Goal: Task Accomplishment & Management: Use online tool/utility

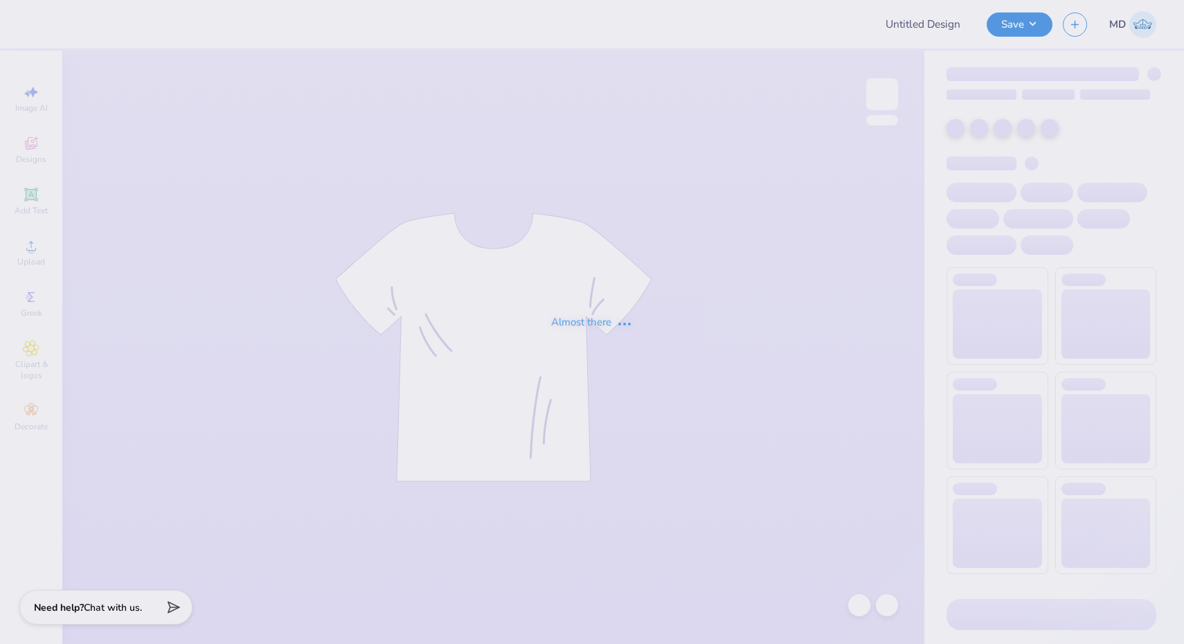
type input "ATO Fall Rush"
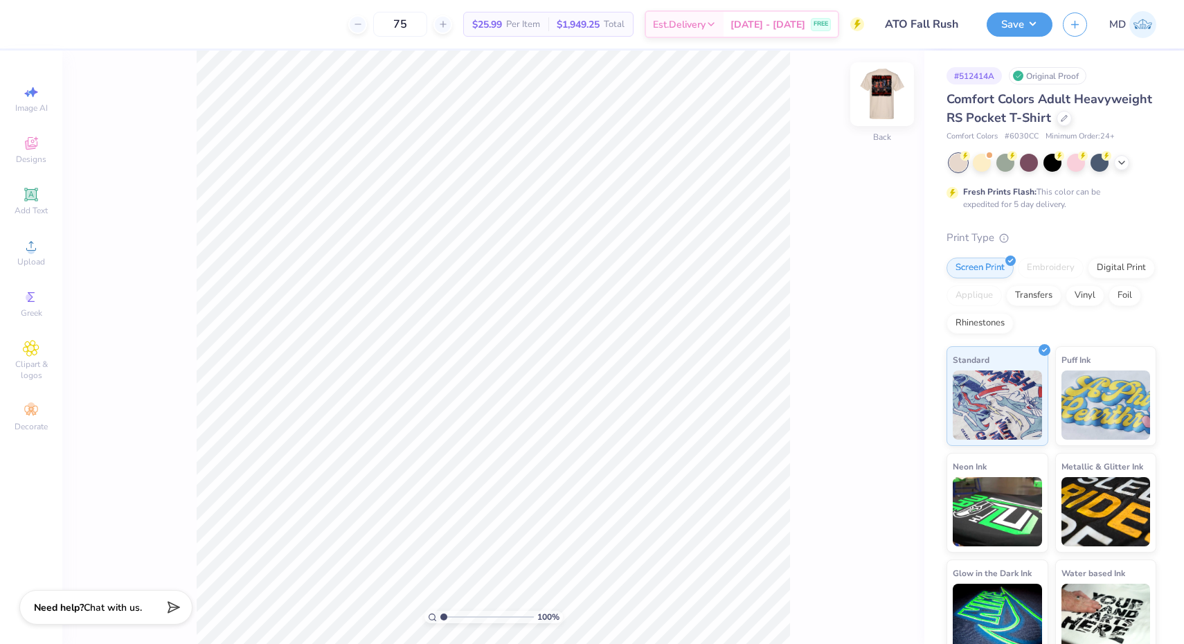
click at [893, 97] on img at bounding box center [882, 93] width 55 height 55
click at [141, 18] on div at bounding box center [136, 22] width 19 height 19
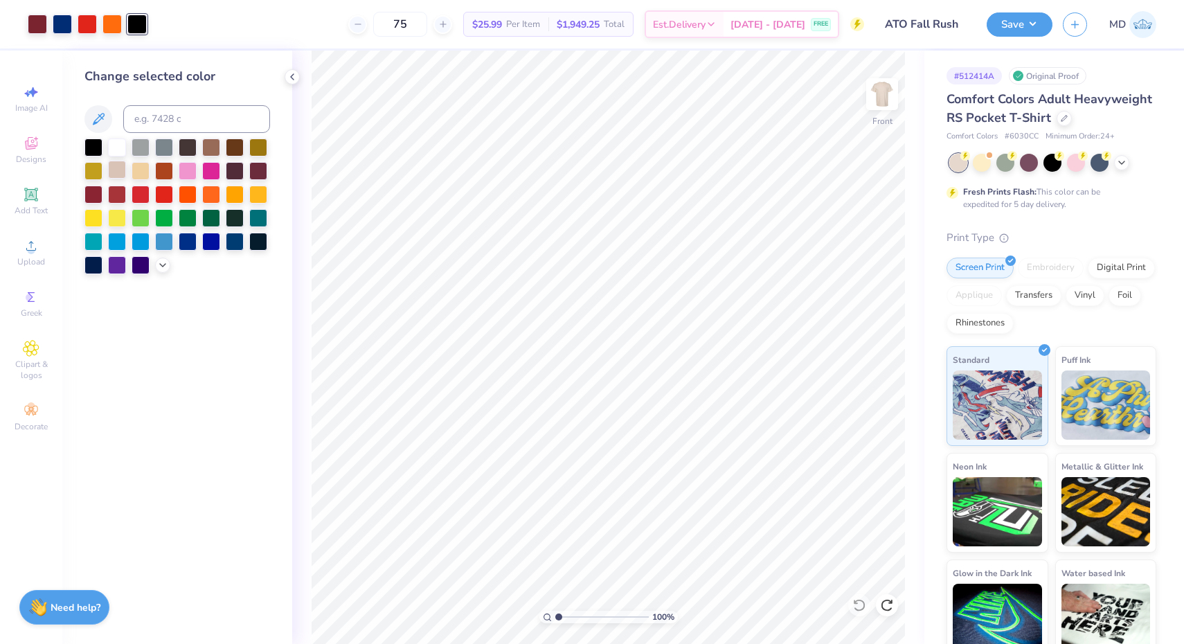
click at [109, 173] on div at bounding box center [117, 170] width 18 height 18
click at [136, 170] on div at bounding box center [141, 170] width 18 height 18
click at [187, 146] on div at bounding box center [188, 146] width 18 height 18
click at [91, 148] on div at bounding box center [93, 146] width 18 height 18
click at [231, 193] on div at bounding box center [235, 193] width 18 height 18
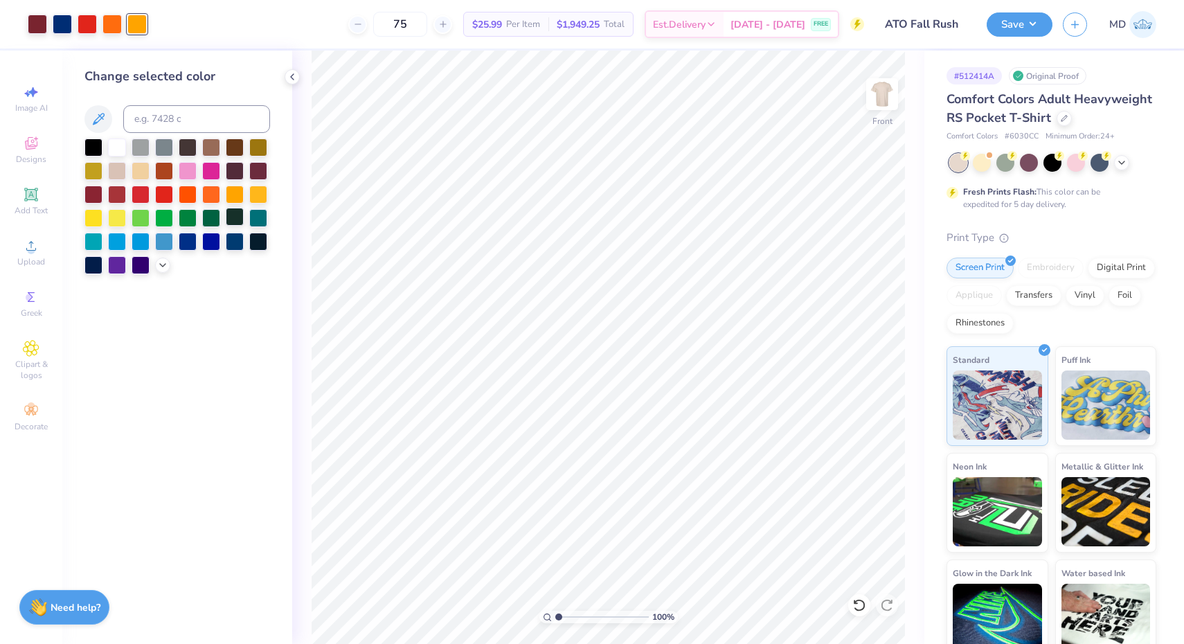
click at [232, 223] on div at bounding box center [235, 217] width 18 height 18
click at [260, 243] on div at bounding box center [258, 240] width 18 height 18
click at [87, 147] on div at bounding box center [93, 146] width 18 height 18
click at [257, 241] on div at bounding box center [258, 240] width 18 height 18
click at [100, 264] on div at bounding box center [93, 264] width 18 height 18
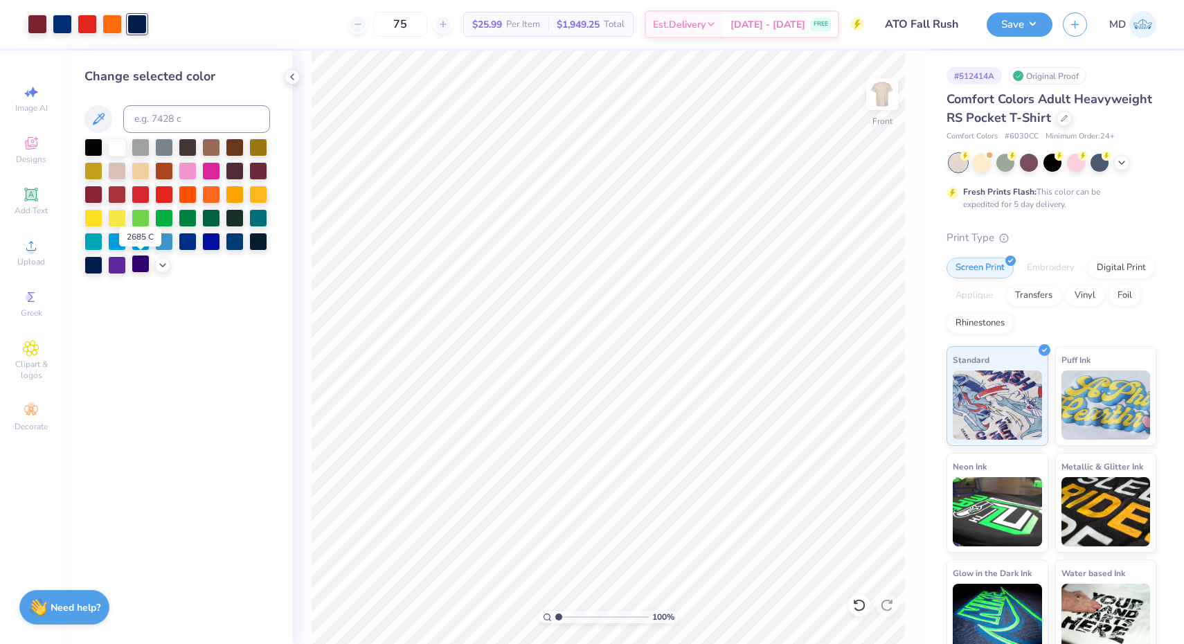
click at [137, 267] on div at bounding box center [141, 264] width 18 height 18
click at [266, 249] on div at bounding box center [258, 240] width 18 height 18
click at [555, 616] on input "range" at bounding box center [601, 617] width 93 height 12
drag, startPoint x: 556, startPoint y: 618, endPoint x: 566, endPoint y: 618, distance: 9.7
click at [566, 618] on div "100 %" at bounding box center [608, 617] width 139 height 12
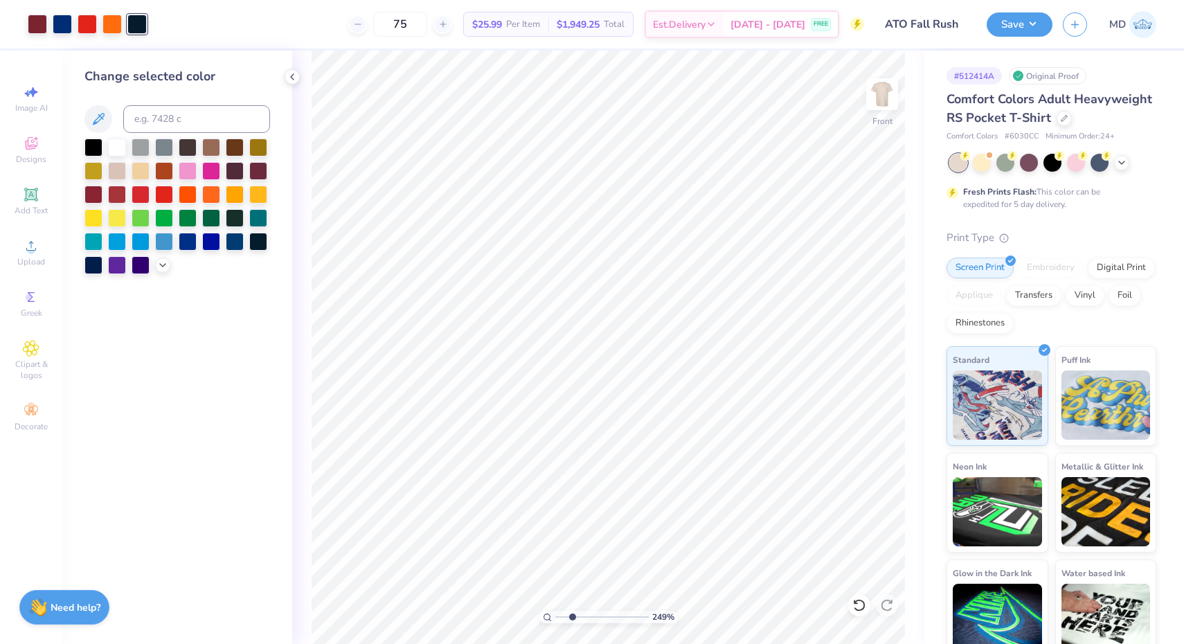
drag, startPoint x: 562, startPoint y: 616, endPoint x: 572, endPoint y: 616, distance: 9.7
click at [572, 616] on input "range" at bounding box center [601, 617] width 93 height 12
drag, startPoint x: 572, startPoint y: 616, endPoint x: 547, endPoint y: 620, distance: 25.4
type input "1"
click at [555, 620] on input "range" at bounding box center [601, 617] width 93 height 12
